Goal: Task Accomplishment & Management: Use online tool/utility

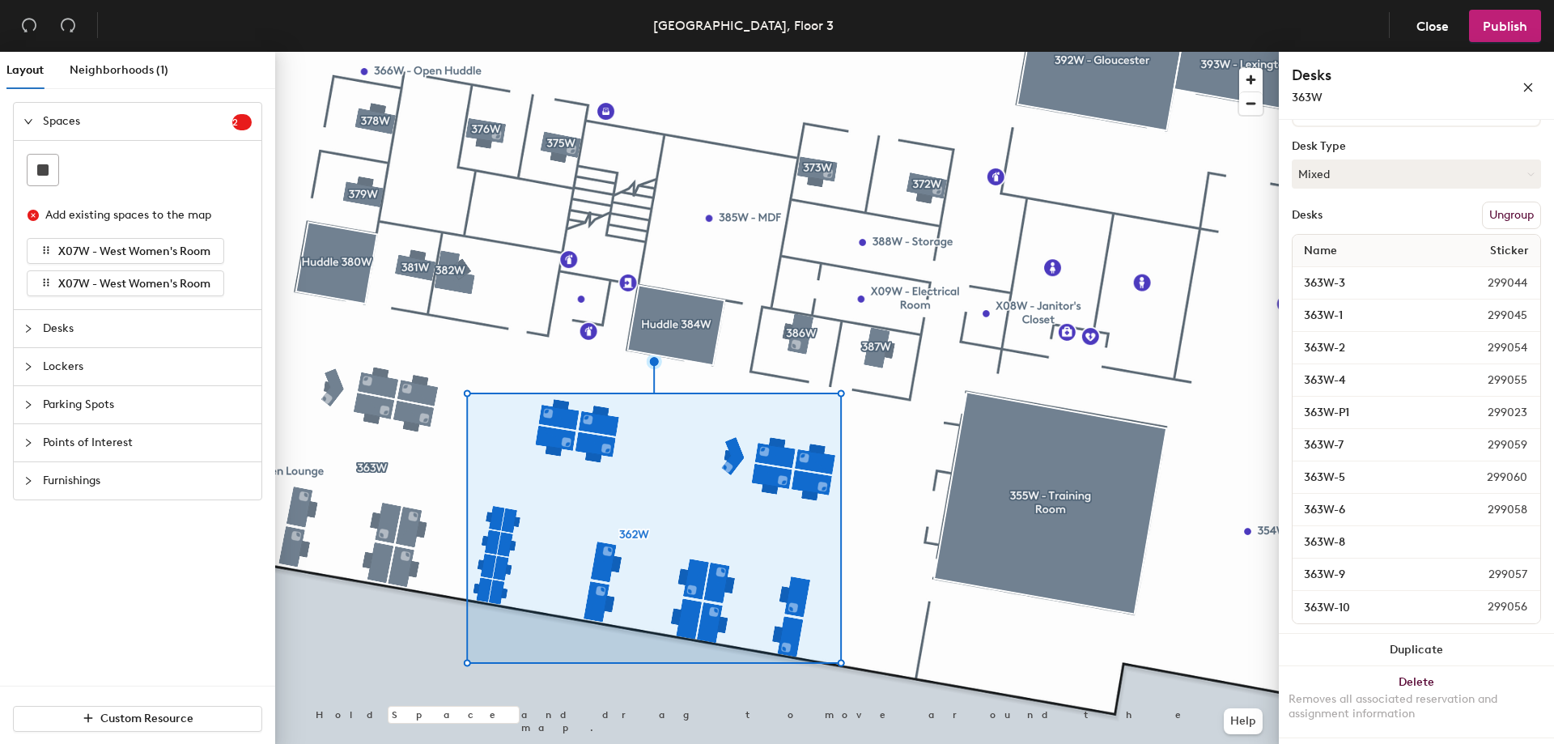
scroll to position [145, 0]
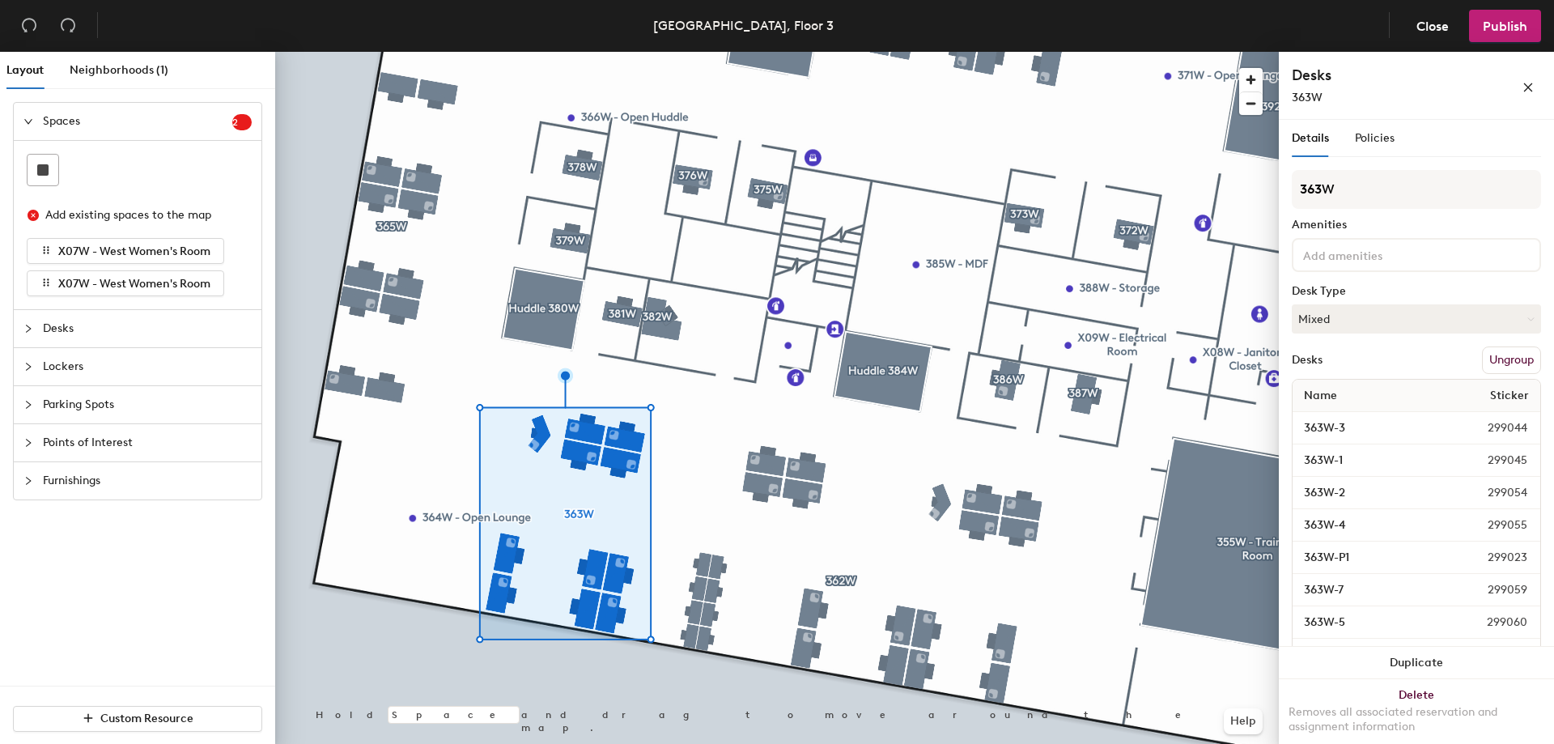
click at [1508, 560] on span "299023" at bounding box center [1493, 558] width 88 height 18
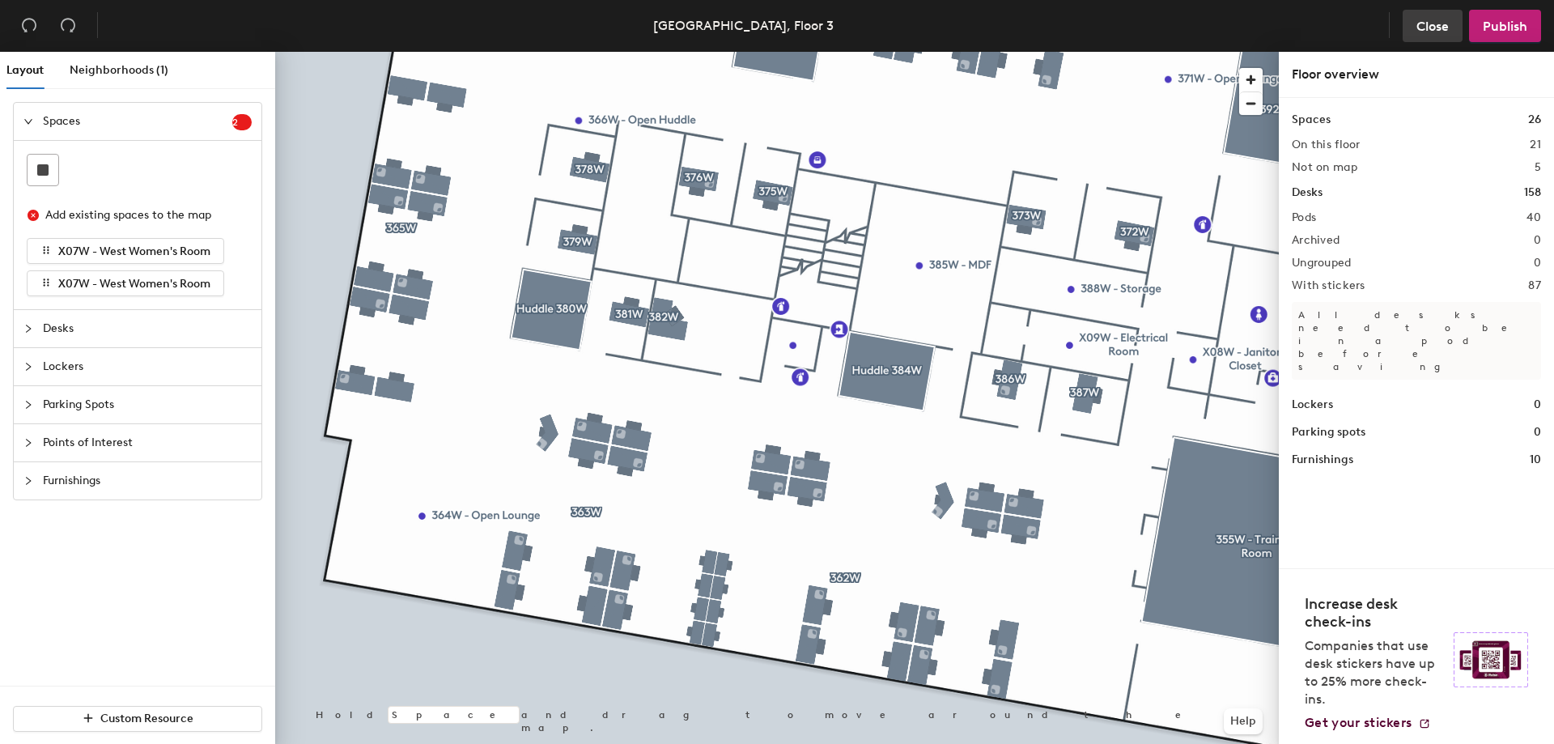
click at [1444, 32] on span "Close" at bounding box center [1433, 26] width 32 height 15
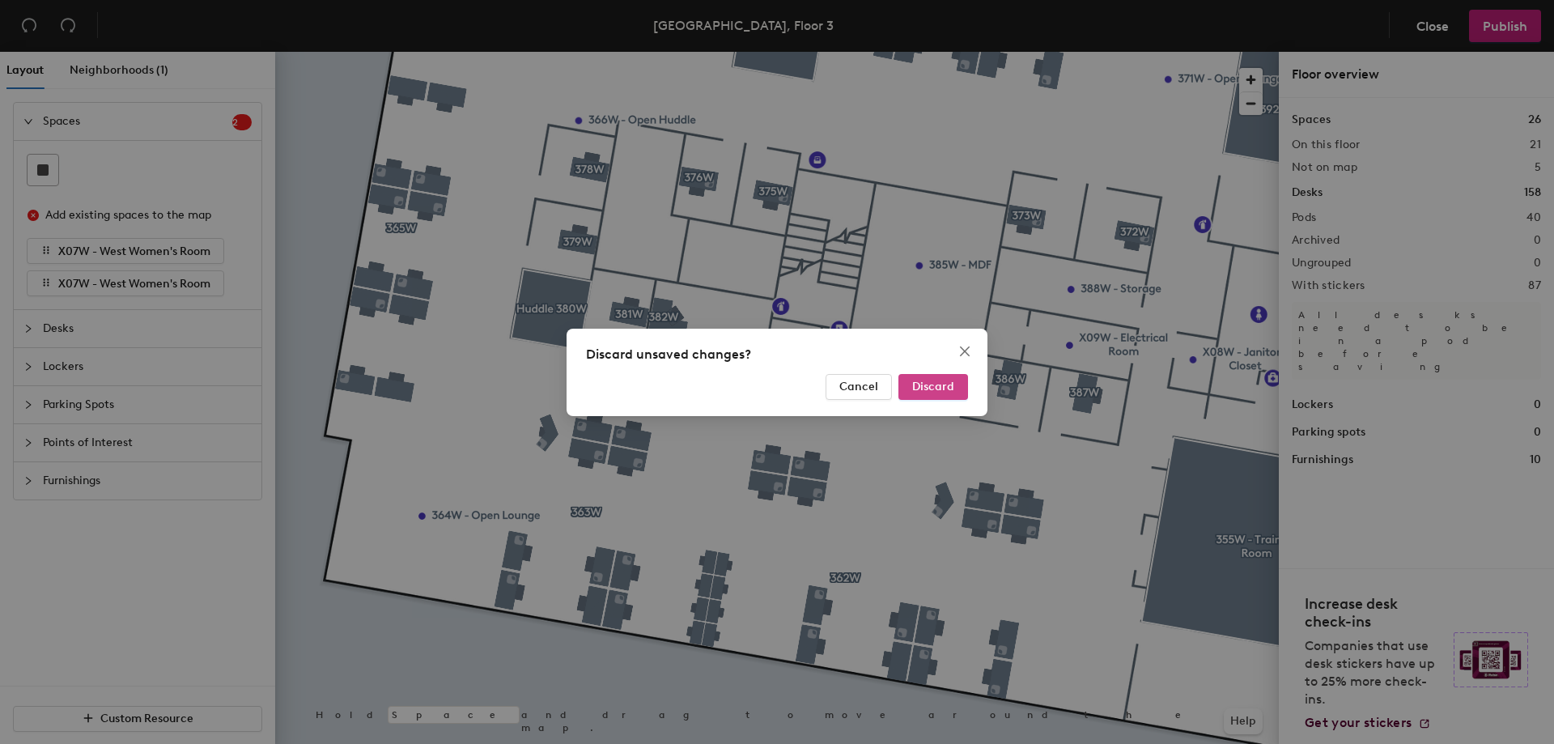
click at [929, 386] on span "Discard" at bounding box center [933, 387] width 42 height 14
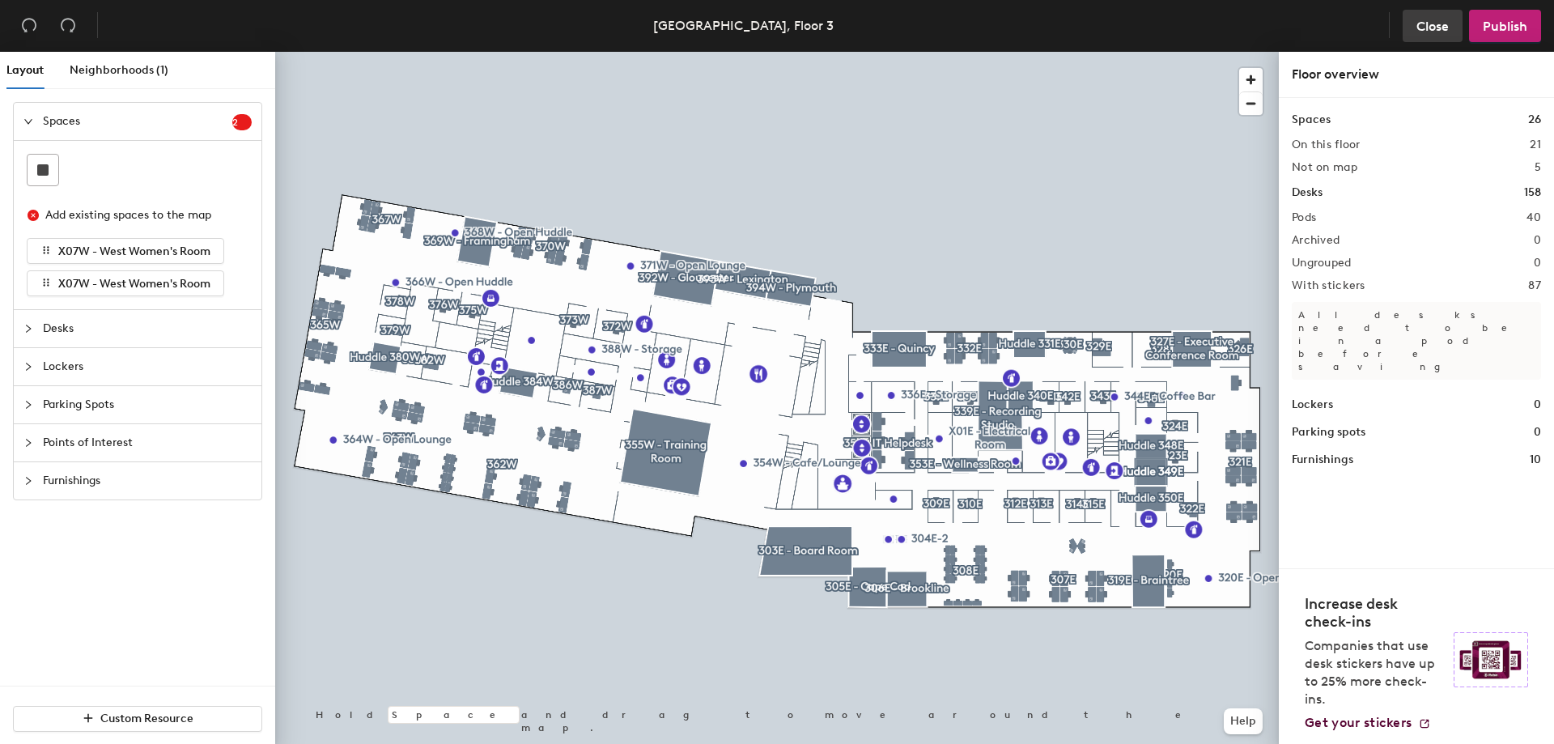
click at [1438, 23] on span "Close" at bounding box center [1433, 26] width 32 height 15
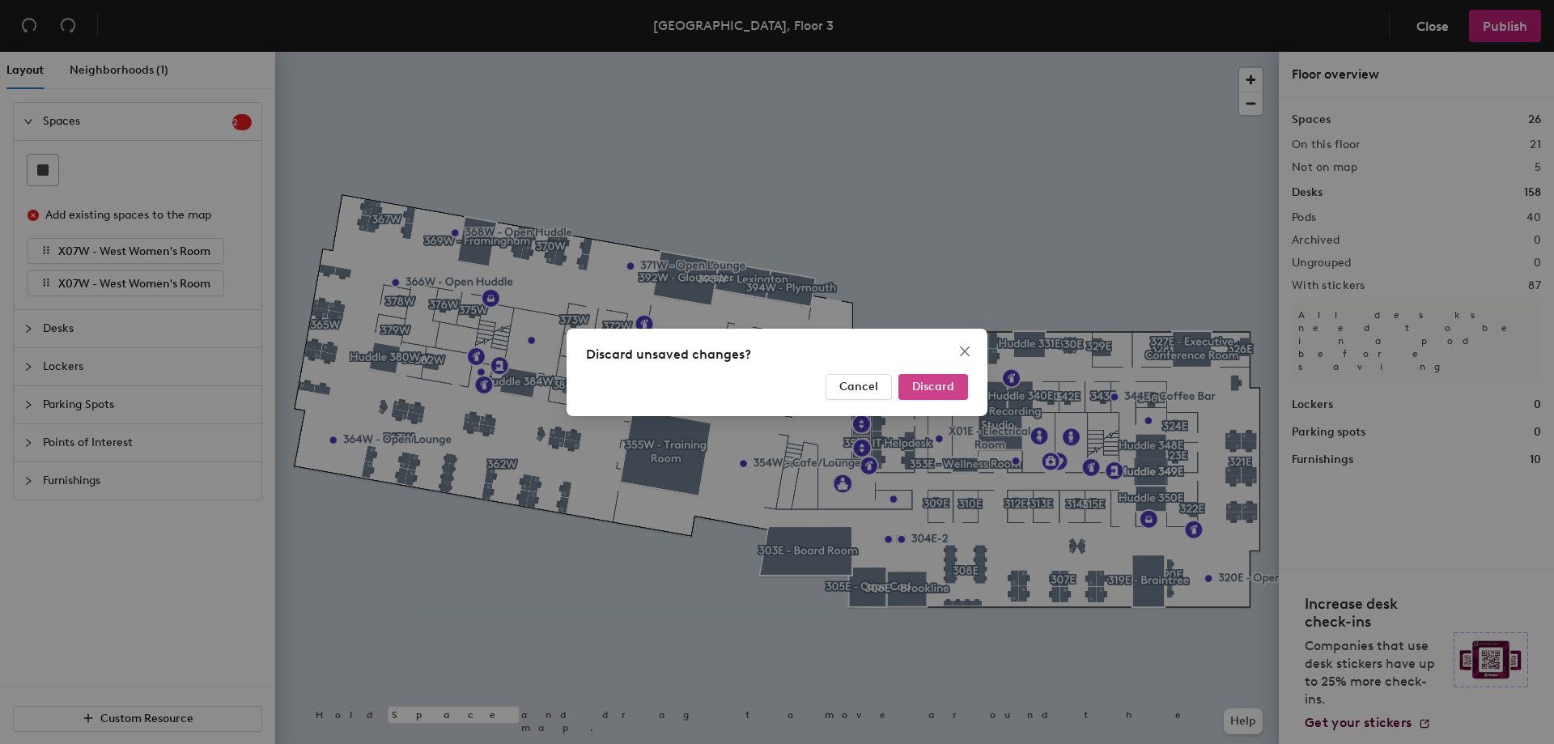
click at [949, 388] on span "Discard" at bounding box center [933, 387] width 42 height 14
